Goal: Navigation & Orientation: Find specific page/section

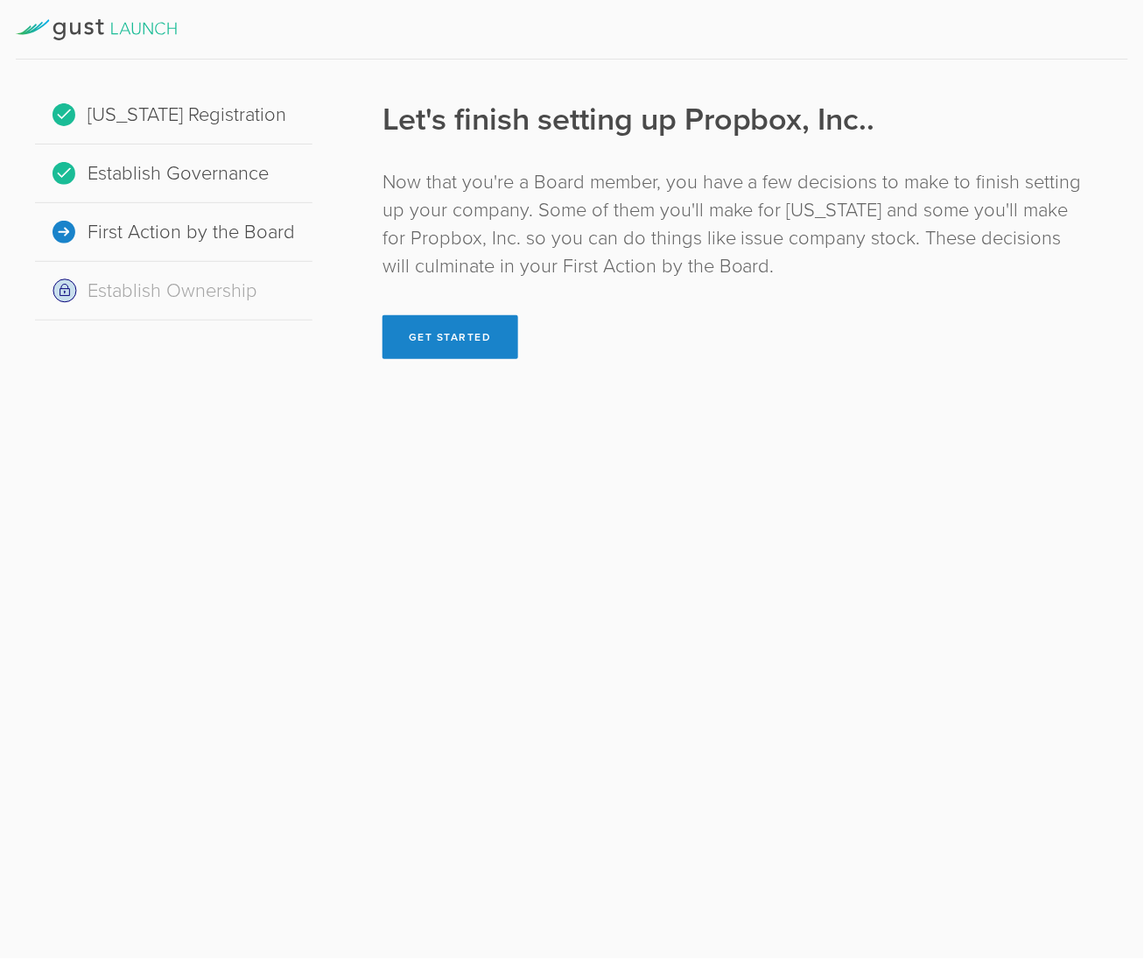
click at [592, 237] on div "Now that you're a Board member, you have a few decisions to make to finish sett…" at bounding box center [734, 224] width 703 height 112
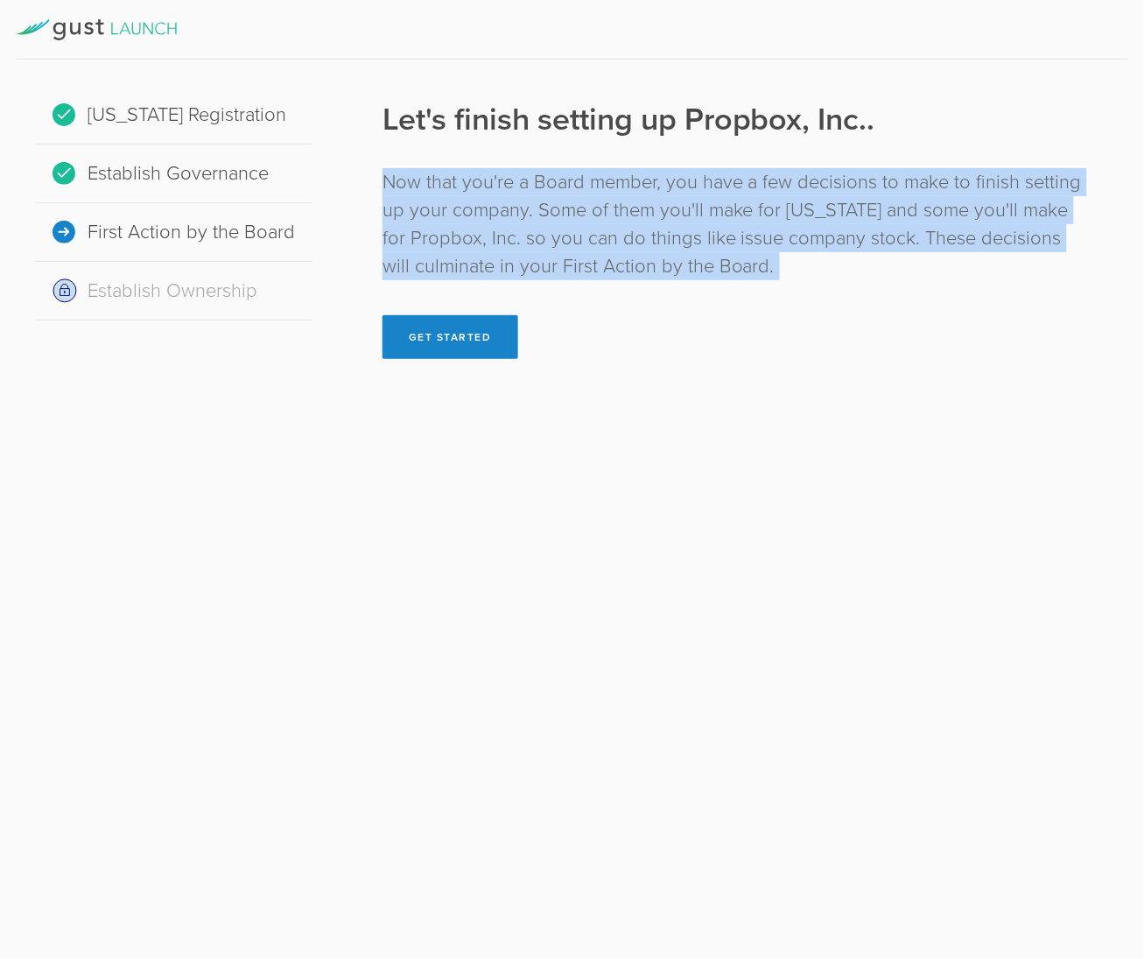
click at [592, 237] on div "Now that you're a Board member, you have a few decisions to make to finish sett…" at bounding box center [734, 224] width 703 height 112
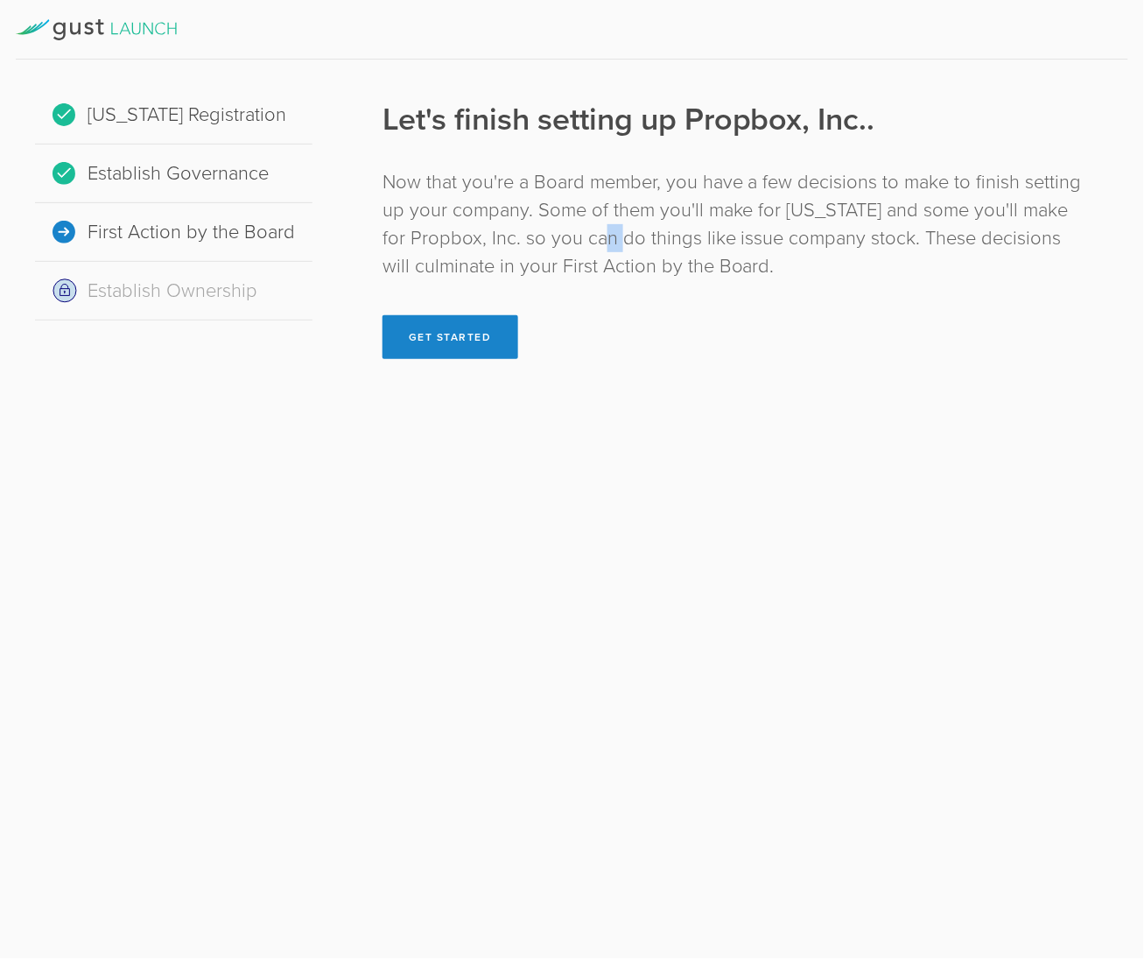
click at [592, 237] on div "Now that you're a Board member, you have a few decisions to make to finish sett…" at bounding box center [734, 224] width 703 height 112
click at [615, 169] on div "Now that you're a Board member, you have a few decisions to make to finish sett…" at bounding box center [734, 224] width 703 height 112
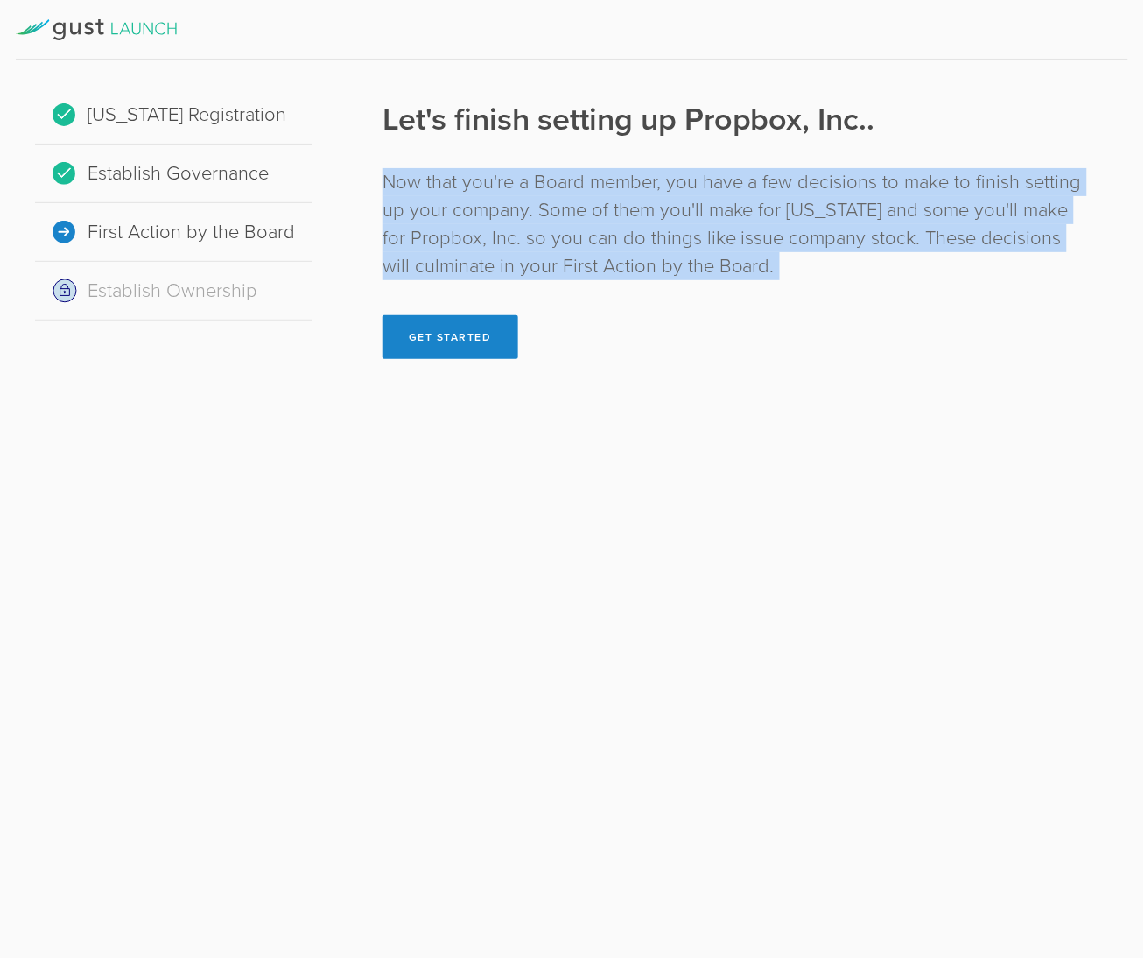
click at [615, 169] on div "Now that you're a Board member, you have a few decisions to make to finish sett…" at bounding box center [734, 224] width 703 height 112
